Goal: Task Accomplishment & Management: Use online tool/utility

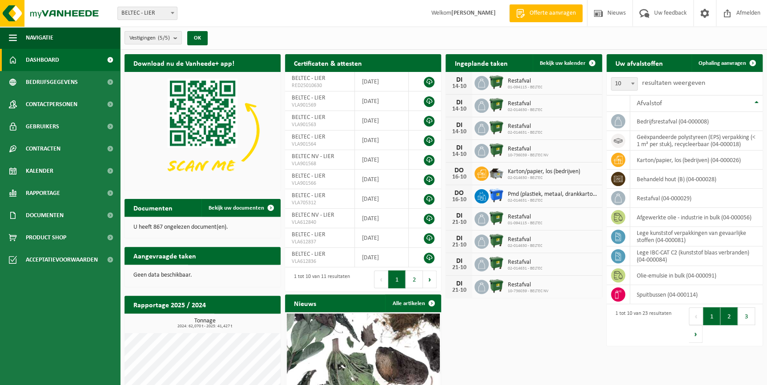
click at [730, 319] on button "2" at bounding box center [728, 317] width 17 height 18
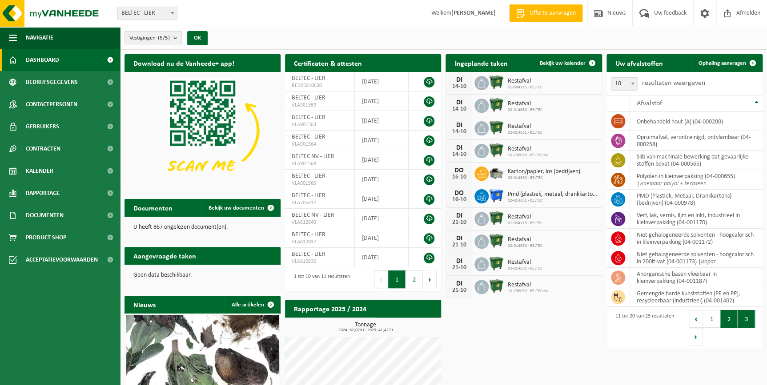
click at [742, 317] on button "3" at bounding box center [746, 319] width 17 height 18
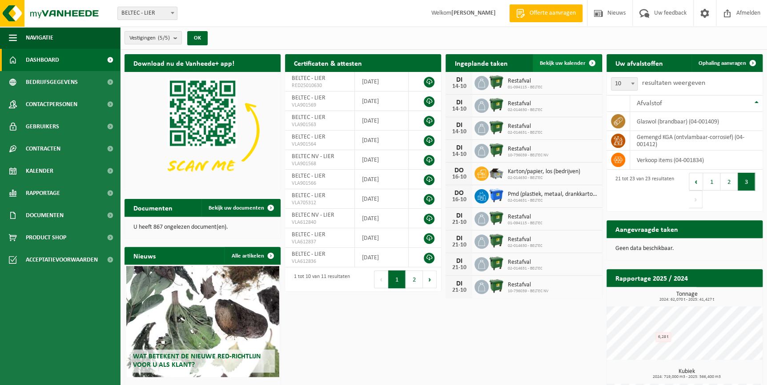
click at [560, 66] on span "Bekijk uw kalender" at bounding box center [563, 63] width 46 height 6
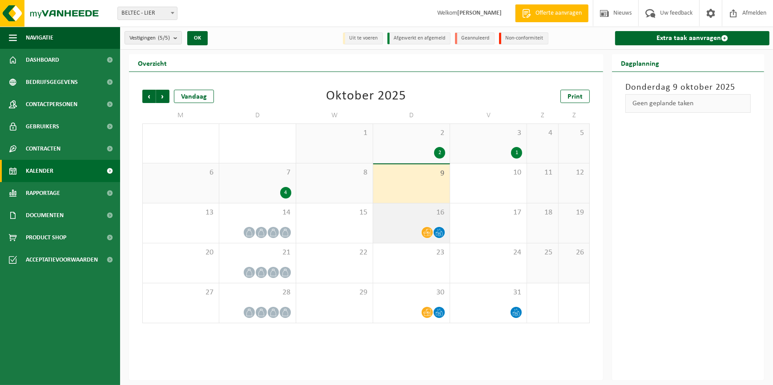
click at [403, 230] on div at bounding box center [411, 233] width 68 height 12
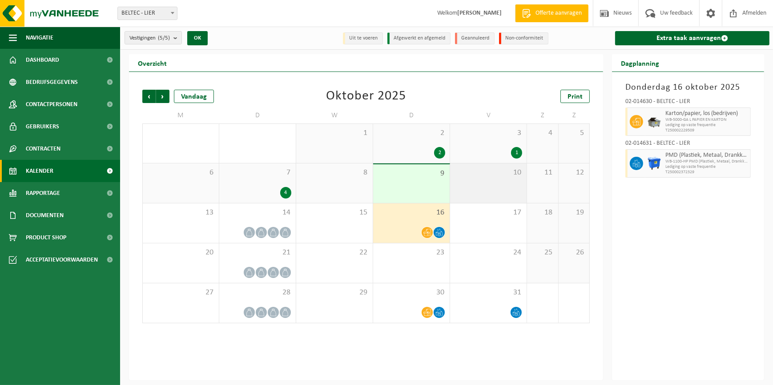
click at [482, 191] on div "10" at bounding box center [488, 184] width 76 height 40
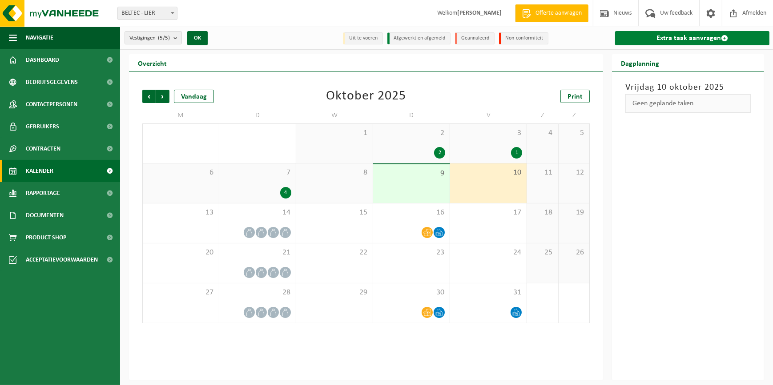
click at [689, 36] on link "Extra taak aanvragen" at bounding box center [692, 38] width 154 height 14
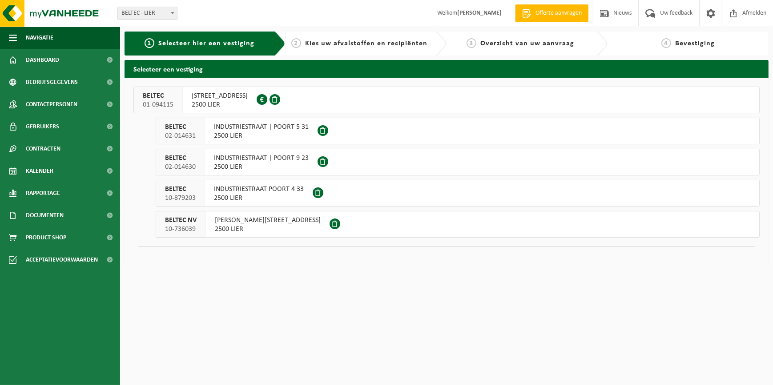
click at [235, 159] on span "INDUSTRIESTRAAT | POORT 9 23" at bounding box center [261, 158] width 95 height 9
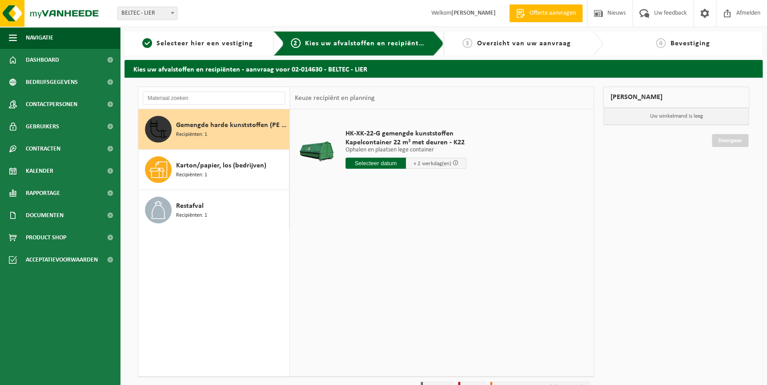
click at [387, 164] on input "text" at bounding box center [375, 163] width 60 height 11
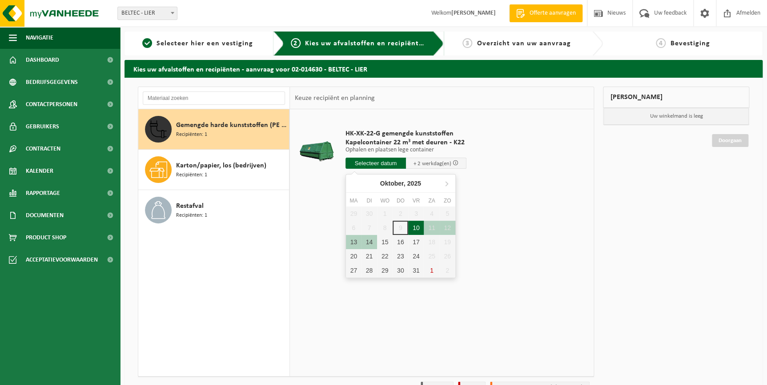
click at [417, 229] on div "10" at bounding box center [416, 228] width 16 height 14
type input "Van 2025-10-10"
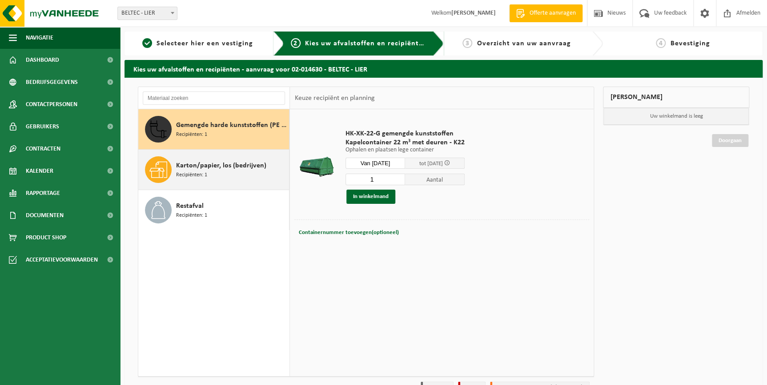
click at [224, 178] on div "Karton/papier, los (bedrijven) Recipiënten: 1" at bounding box center [231, 169] width 111 height 27
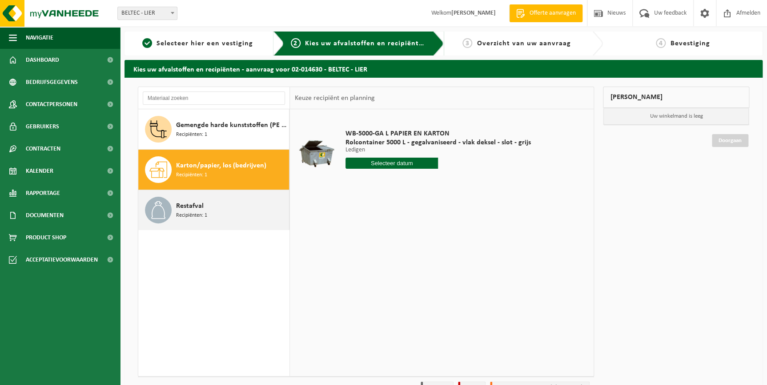
click at [197, 207] on span "Restafval" at bounding box center [190, 206] width 28 height 11
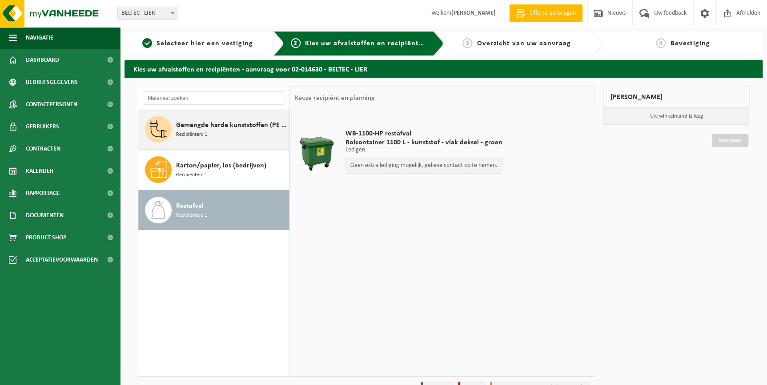
click at [213, 129] on span "Gemengde harde kunststoffen (PE en PP), recycleerbaar (industrieel)" at bounding box center [231, 125] width 111 height 11
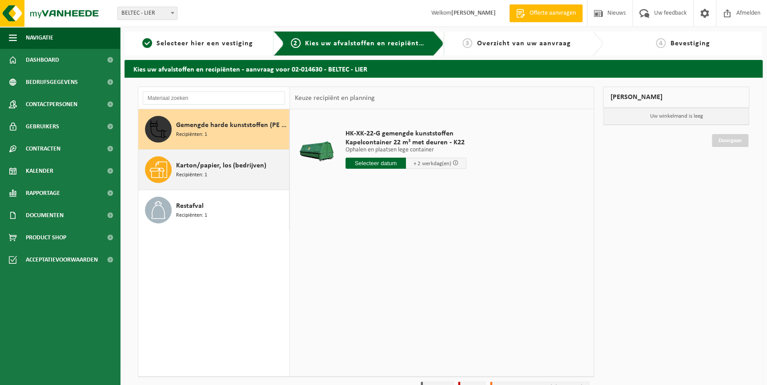
click at [221, 173] on div "Karton/papier, los (bedrijven) Recipiënten: 1" at bounding box center [231, 169] width 111 height 27
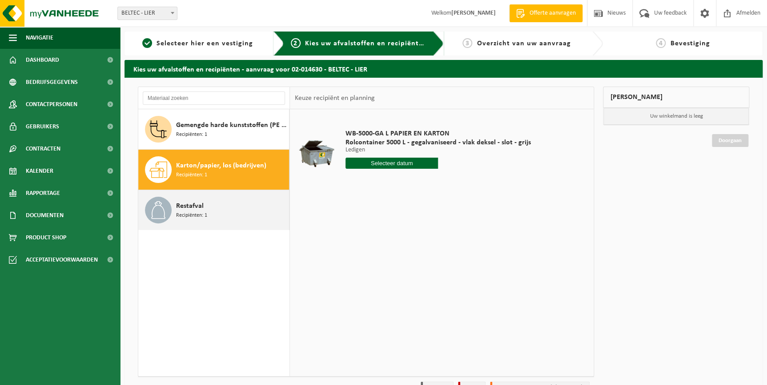
click at [202, 214] on span "Recipiënten: 1" at bounding box center [191, 216] width 31 height 8
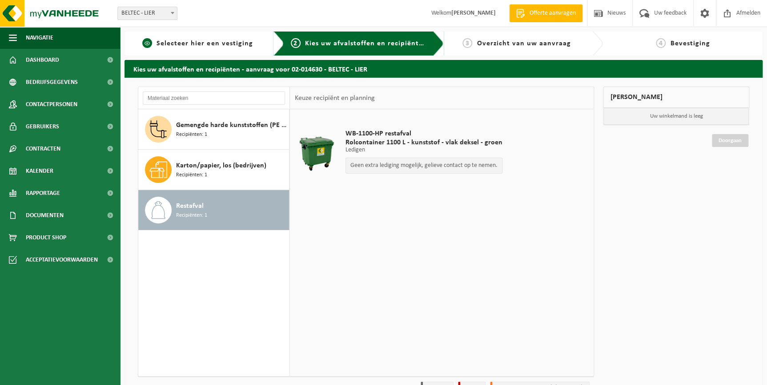
click at [242, 47] on span "Selecteer hier een vestiging" at bounding box center [204, 43] width 96 height 7
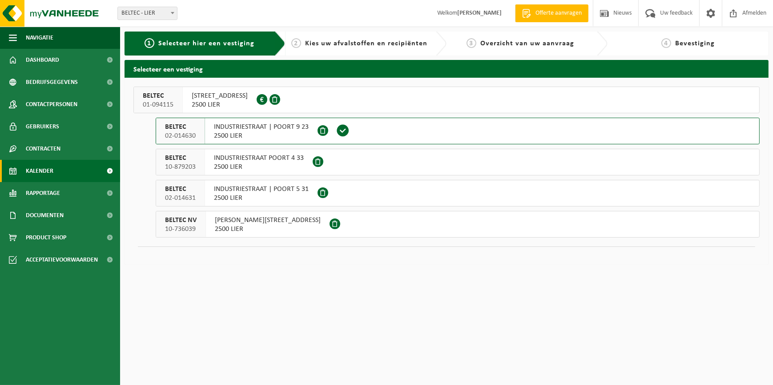
click at [54, 173] on link "Kalender" at bounding box center [60, 171] width 120 height 22
click at [746, 18] on span "Afmelden" at bounding box center [754, 13] width 28 height 26
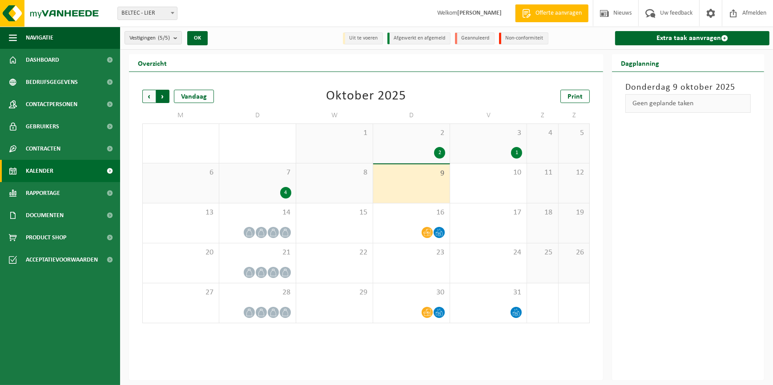
click at [147, 98] on span "Vorige" at bounding box center [148, 96] width 13 height 13
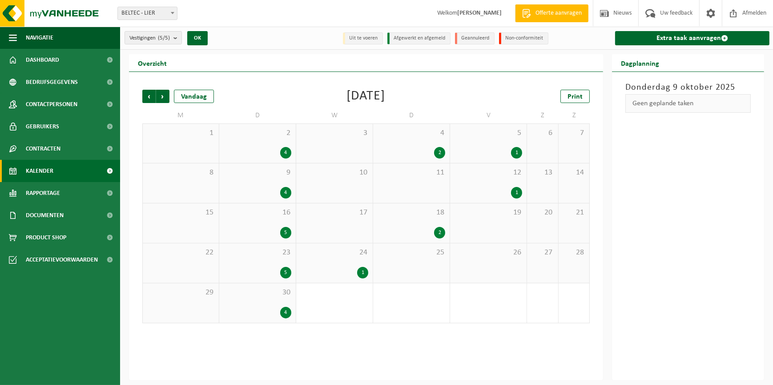
click at [147, 98] on span "Vorige" at bounding box center [148, 96] width 13 height 13
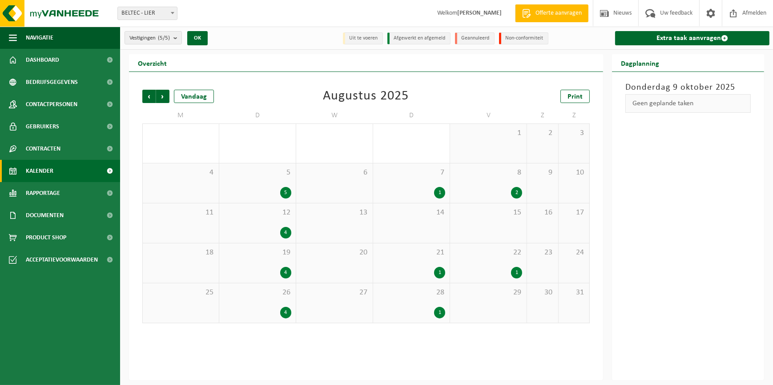
click at [147, 98] on span "Vorige" at bounding box center [148, 96] width 13 height 13
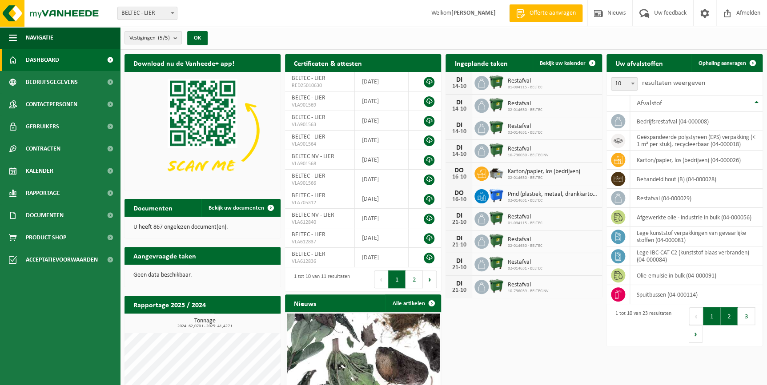
click at [731, 315] on button "2" at bounding box center [728, 317] width 17 height 18
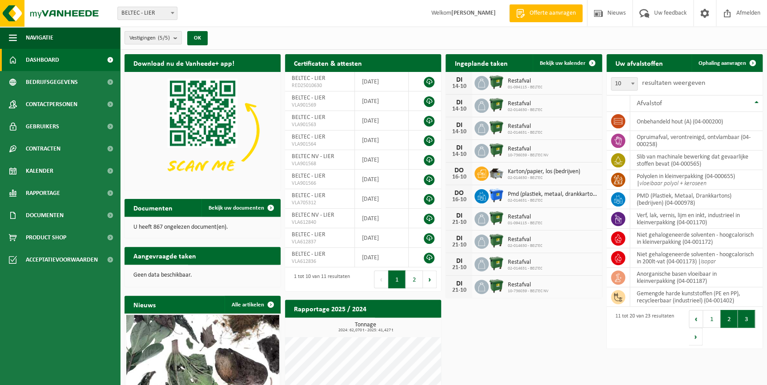
click at [742, 321] on button "3" at bounding box center [746, 319] width 17 height 18
